Goal: Find specific page/section: Find specific page/section

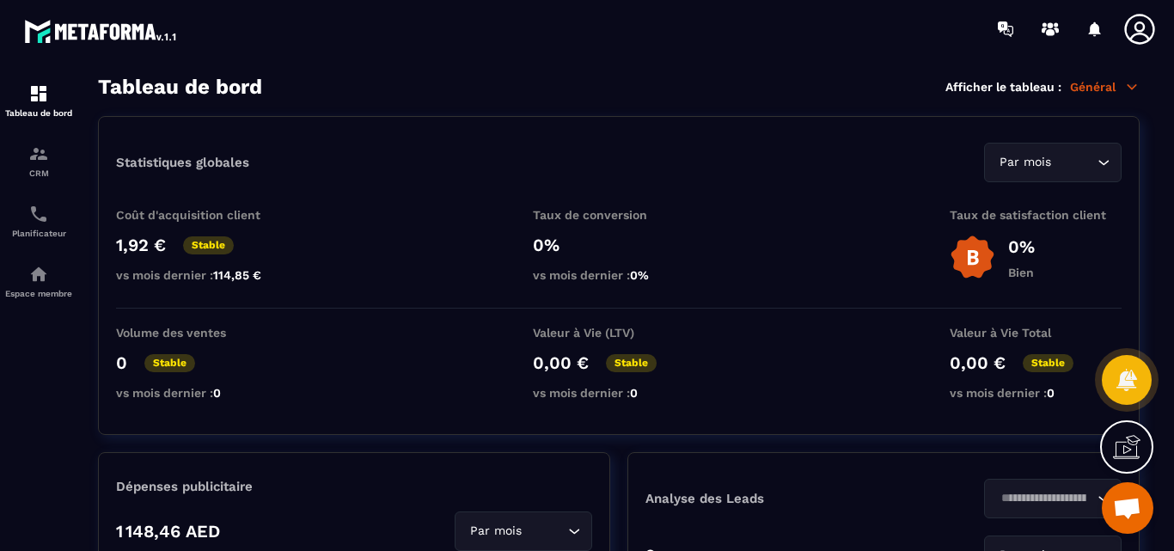
click at [0, 0] on img at bounding box center [0, 0] width 0 height 0
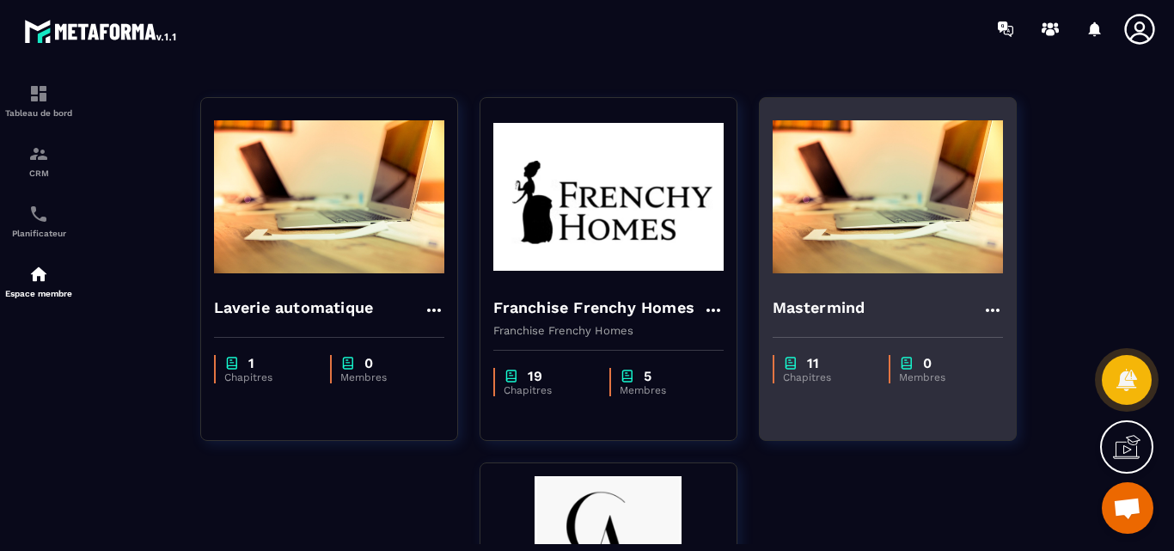
scroll to position [258, 0]
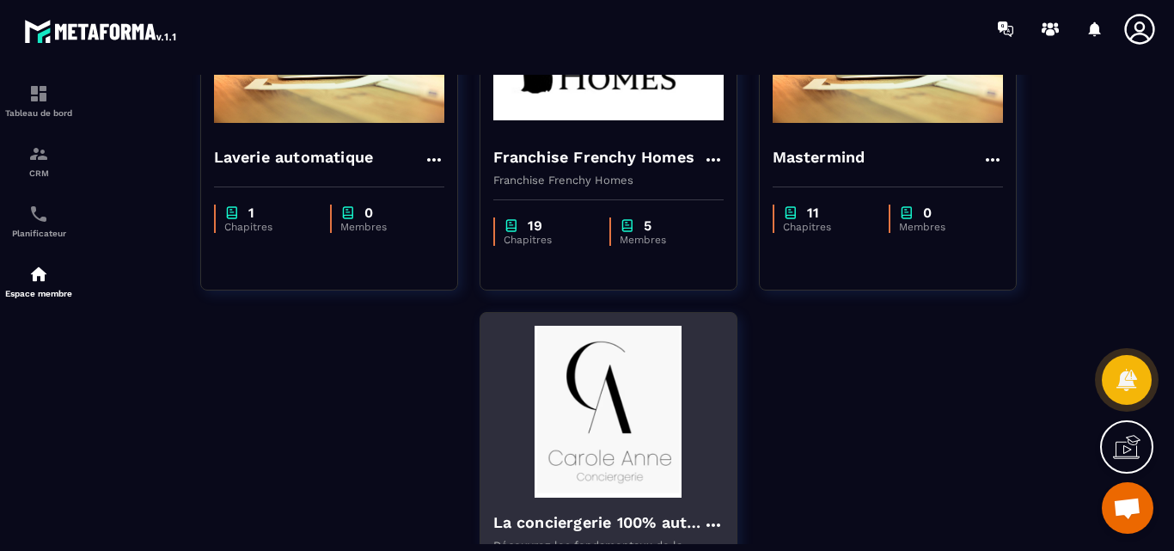
click at [561, 429] on img at bounding box center [608, 412] width 230 height 172
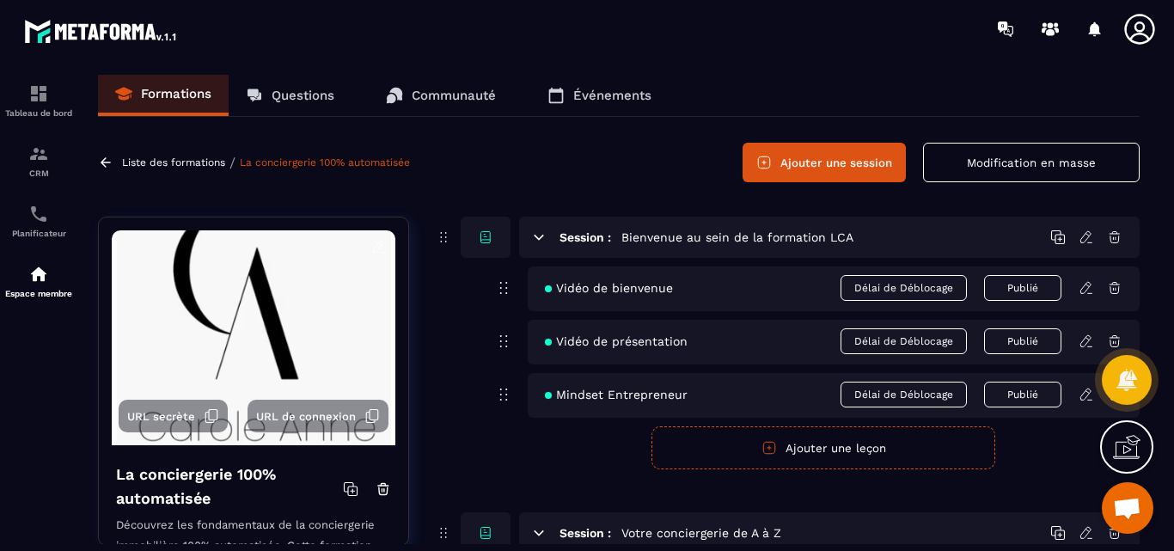
click at [298, 93] on p "Questions" at bounding box center [302, 95] width 63 height 15
